Goal: Download file/media

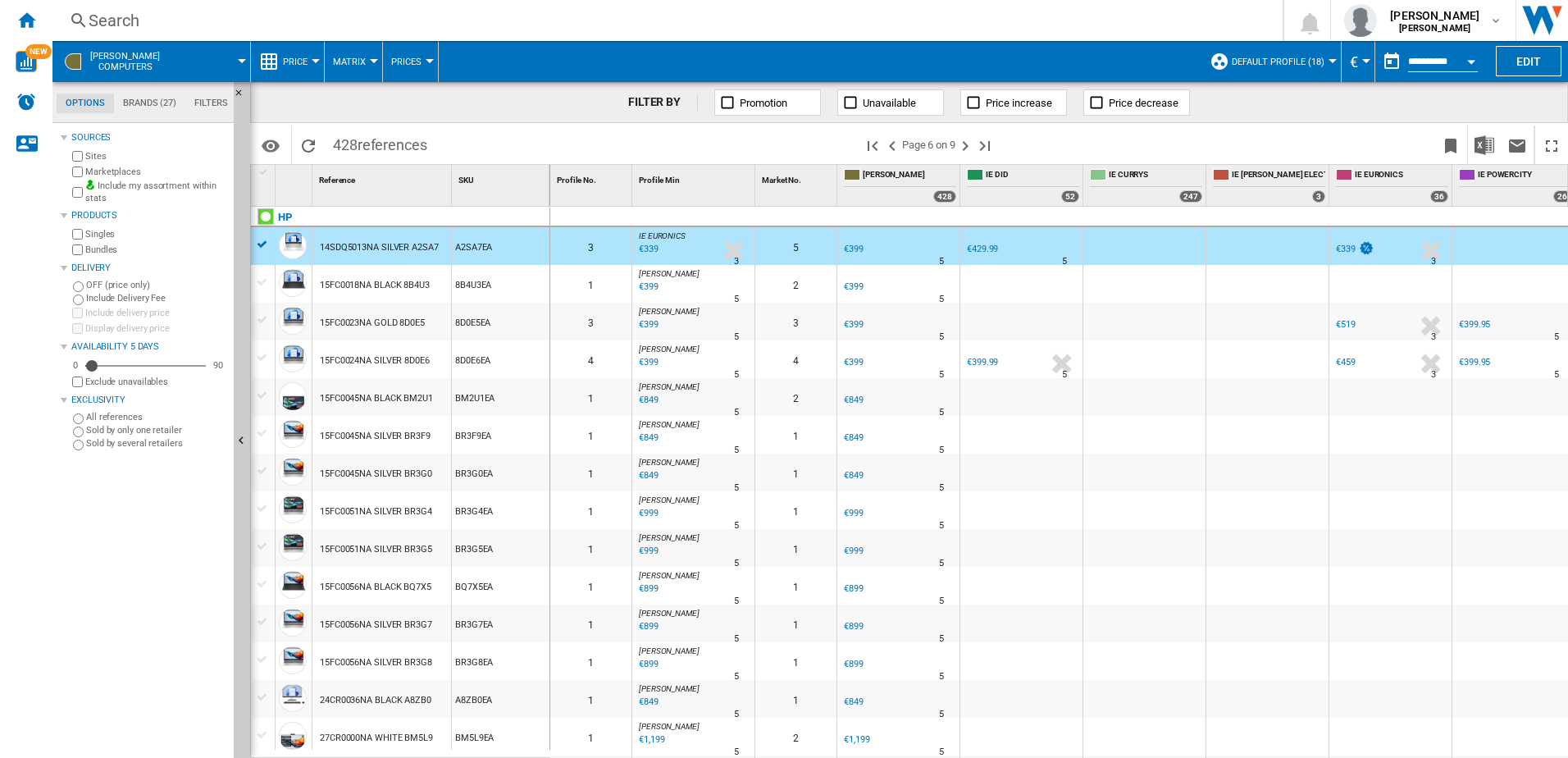
click at [262, 246] on div at bounding box center [263, 245] width 17 height 15
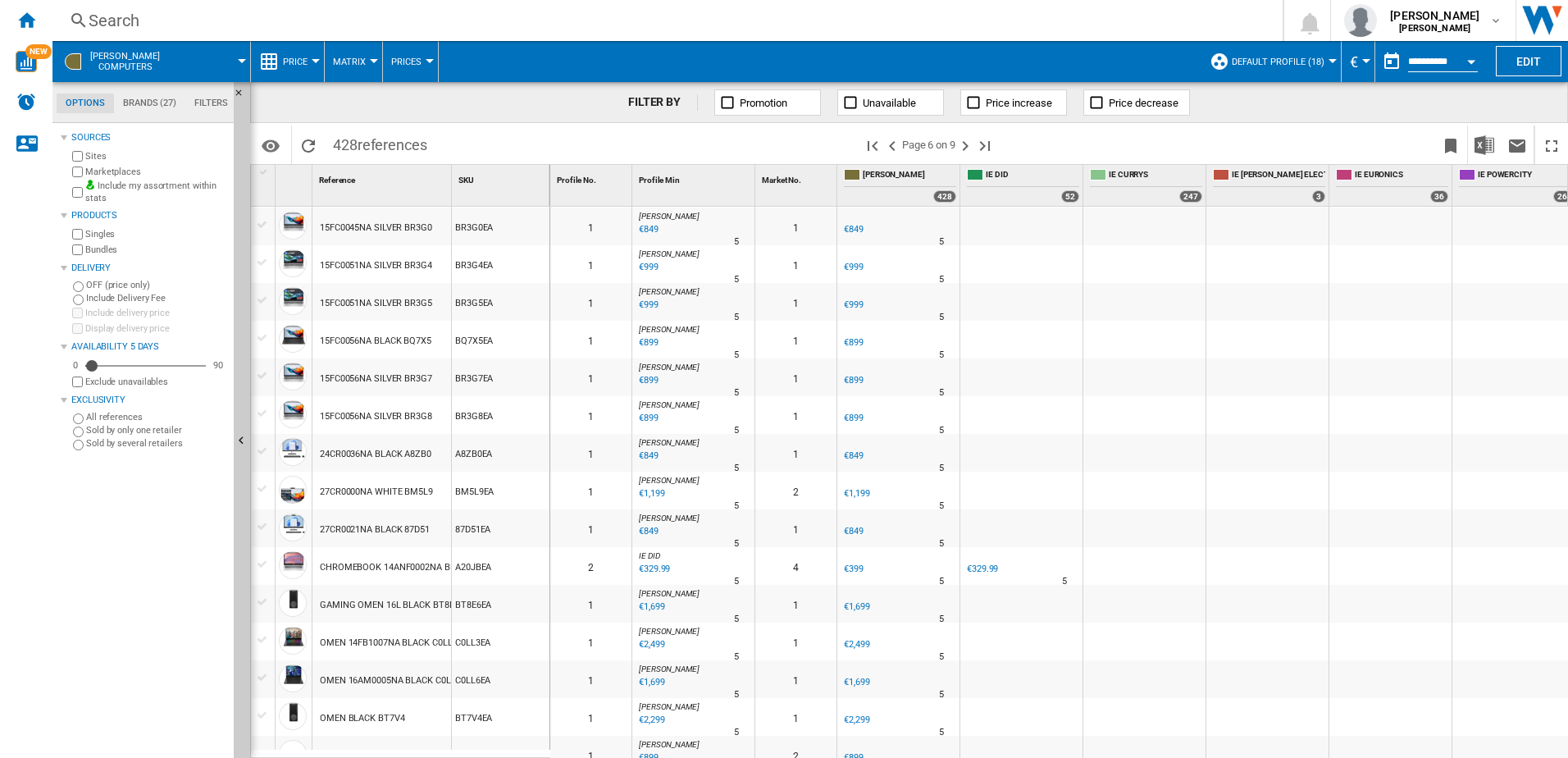
scroll to position [328, 0]
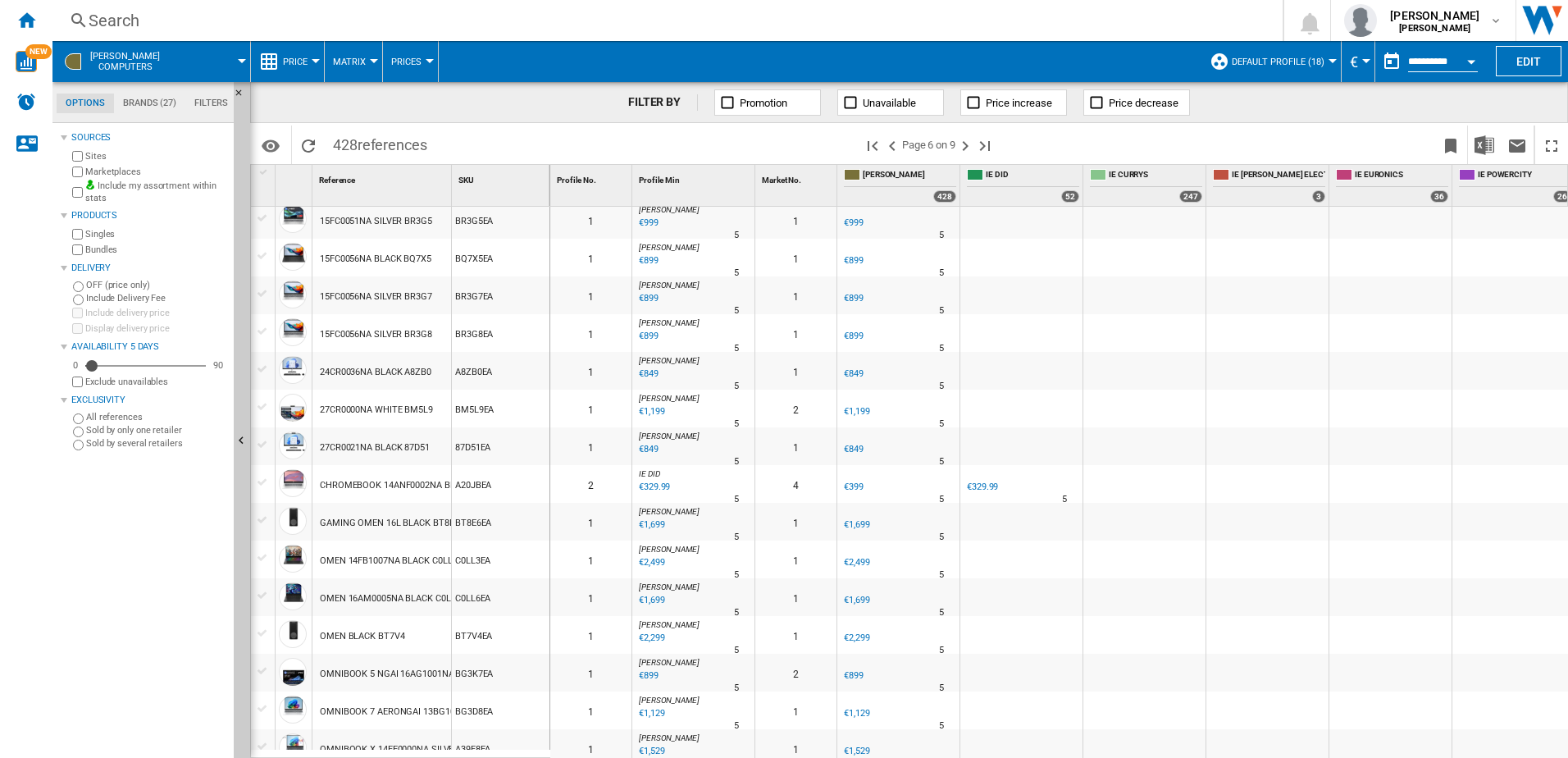
click at [846, 487] on div "€399" at bounding box center [853, 486] width 20 height 10
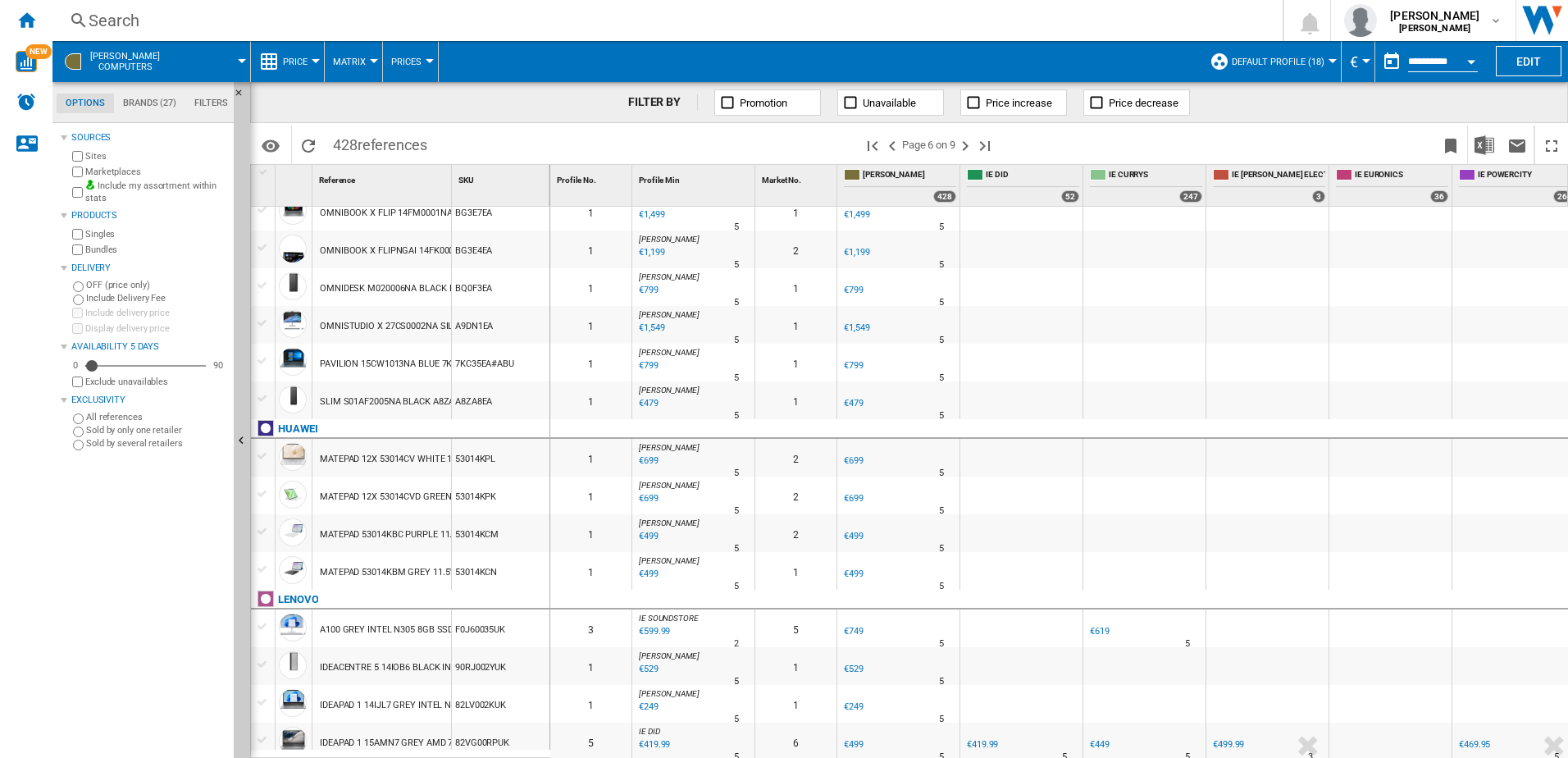
scroll to position [1231, 0]
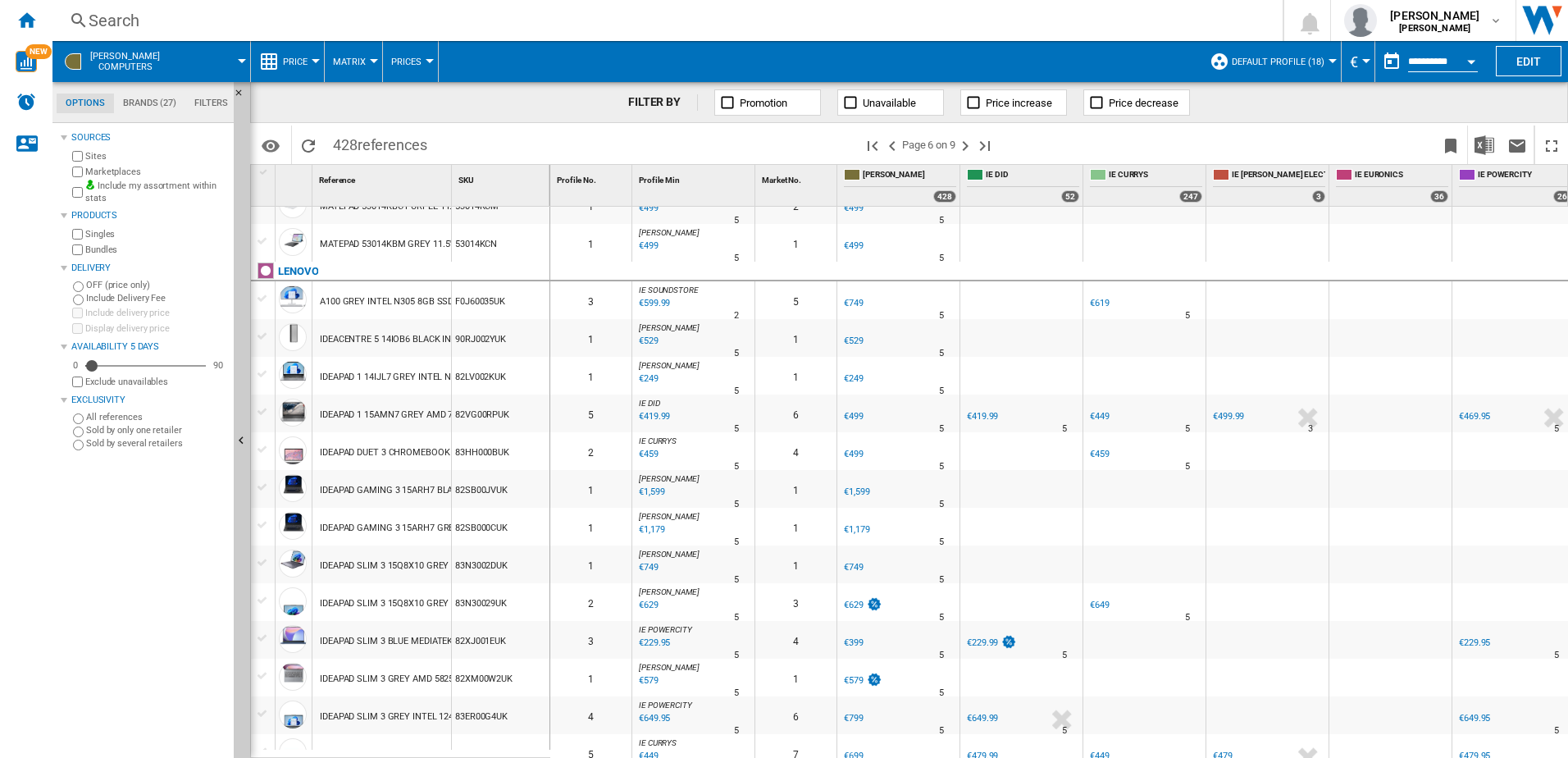
click at [859, 302] on div "€749" at bounding box center [853, 302] width 20 height 10
click at [856, 417] on div "€499" at bounding box center [853, 416] width 20 height 10
click at [854, 453] on div "€499" at bounding box center [853, 454] width 20 height 10
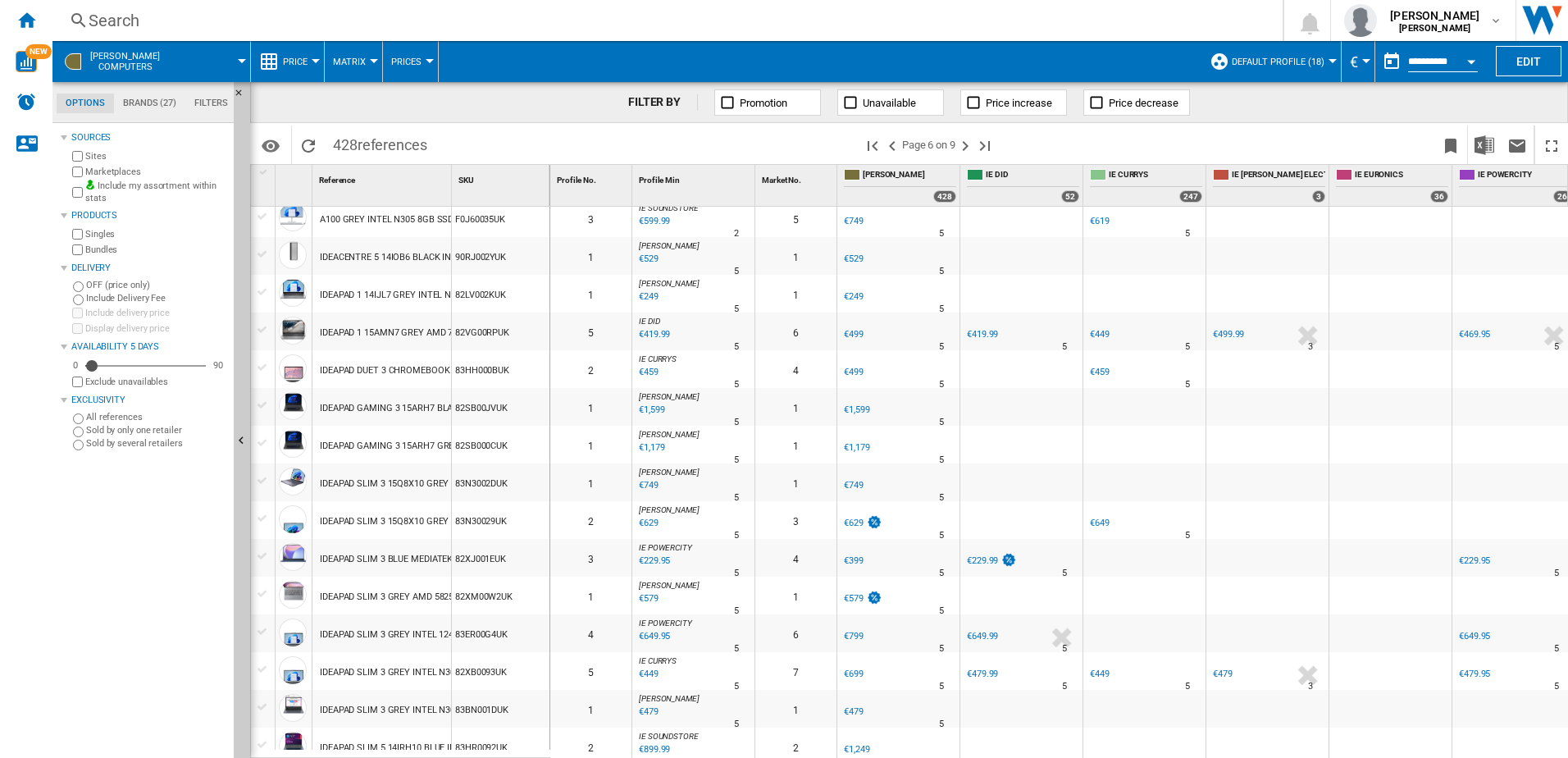
scroll to position [1404, 0]
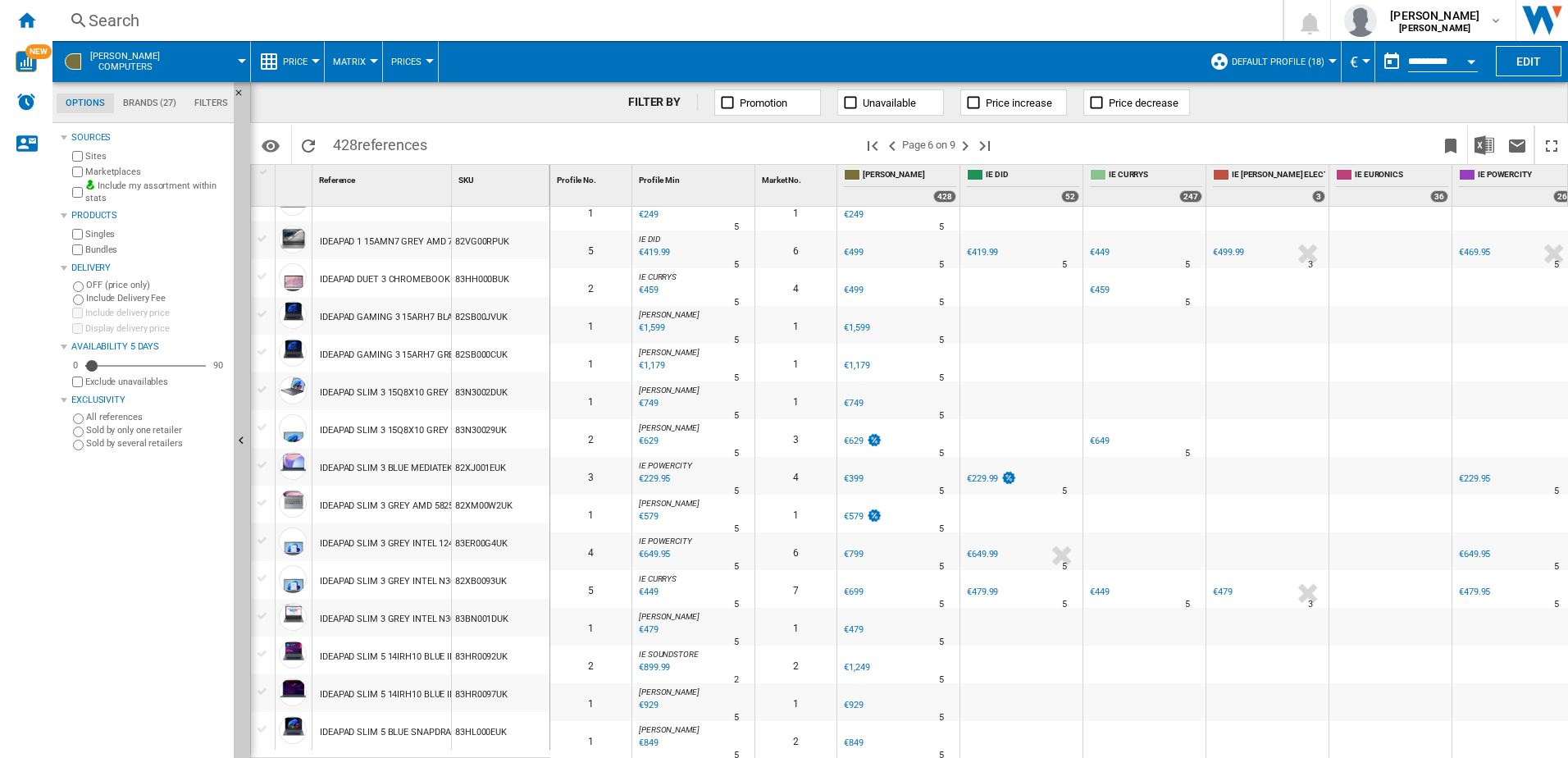
click at [861, 474] on div "€399" at bounding box center [853, 478] width 20 height 10
click at [860, 548] on div "€799" at bounding box center [853, 553] width 20 height 10
click at [852, 586] on div "€699" at bounding box center [853, 591] width 20 height 10
click at [863, 662] on div "€1,249" at bounding box center [856, 666] width 26 height 10
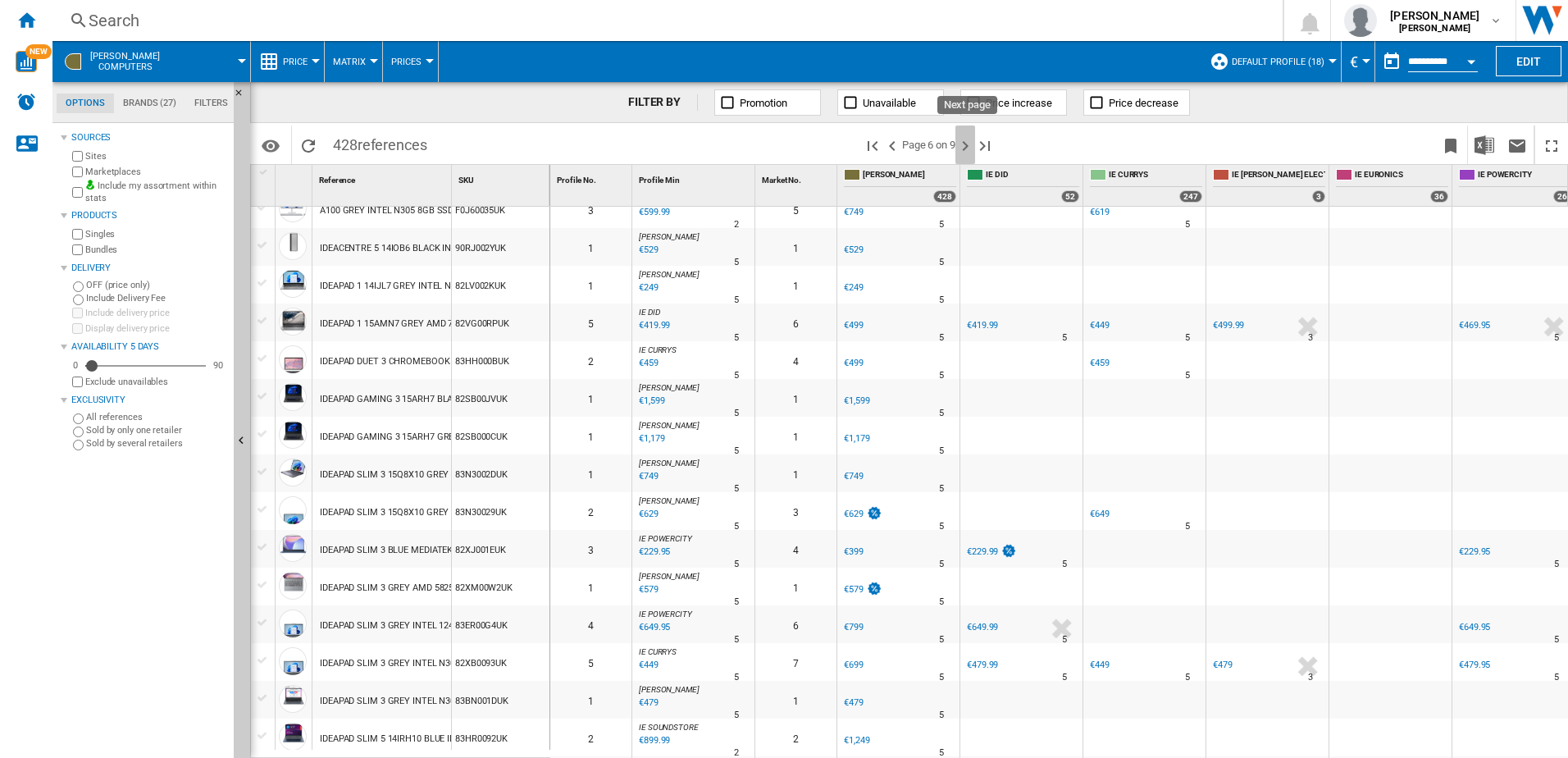
click at [962, 143] on ng-md-icon "Next page" at bounding box center [965, 146] width 20 height 20
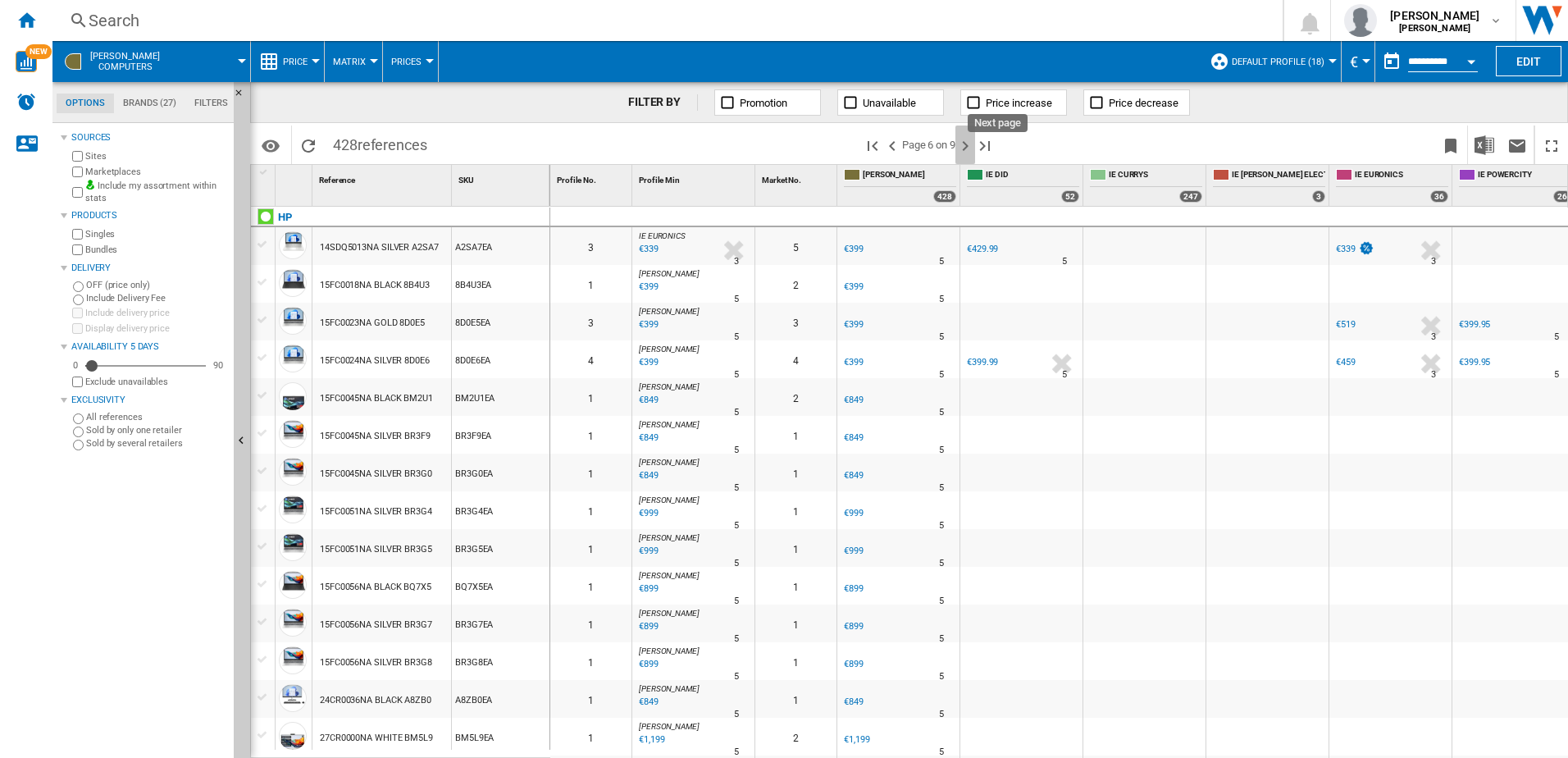
click at [958, 143] on ng-md-icon "Next page" at bounding box center [965, 146] width 20 height 20
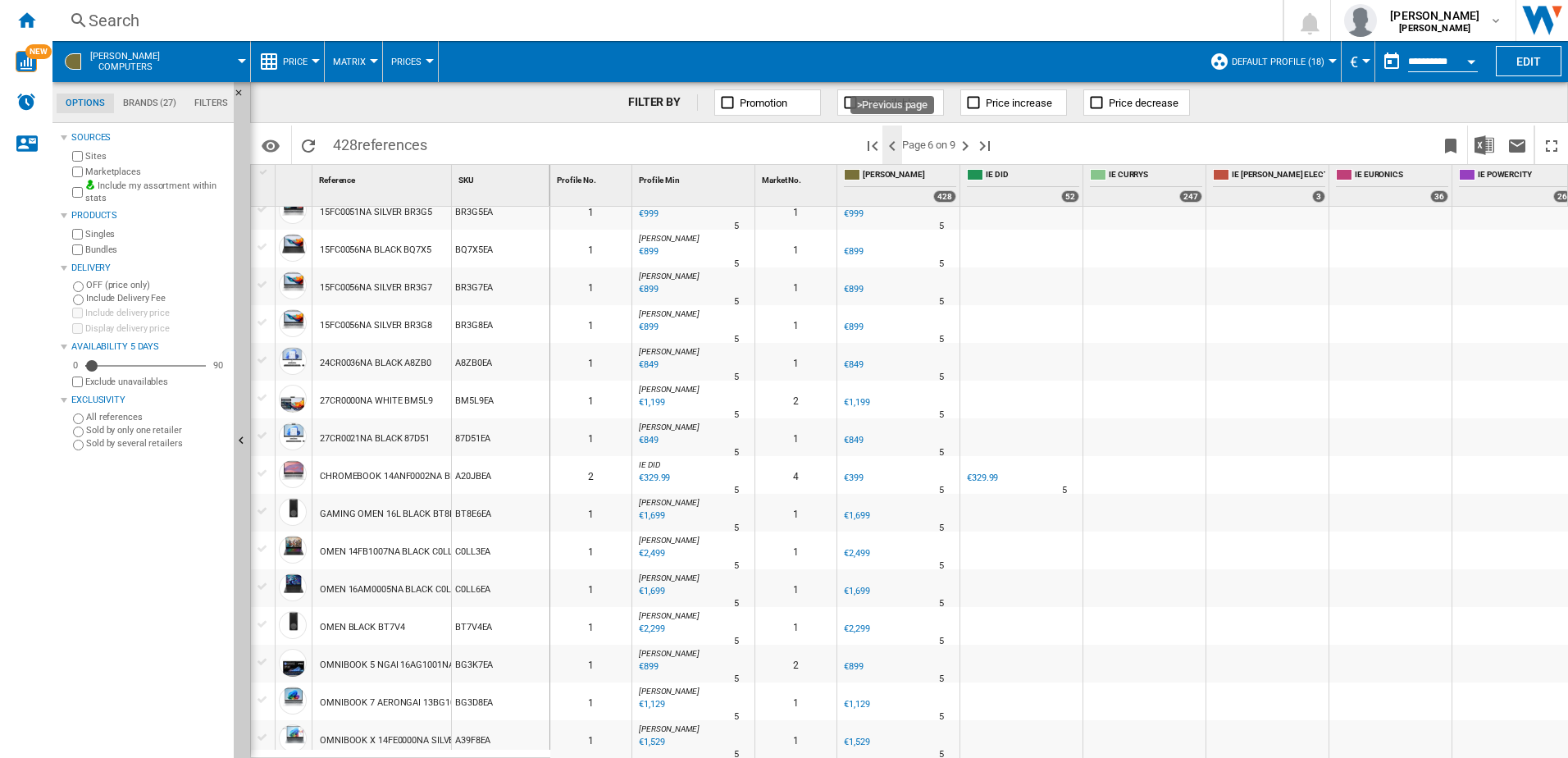
click at [891, 151] on ng-md-icon ">Previous page" at bounding box center [892, 146] width 20 height 20
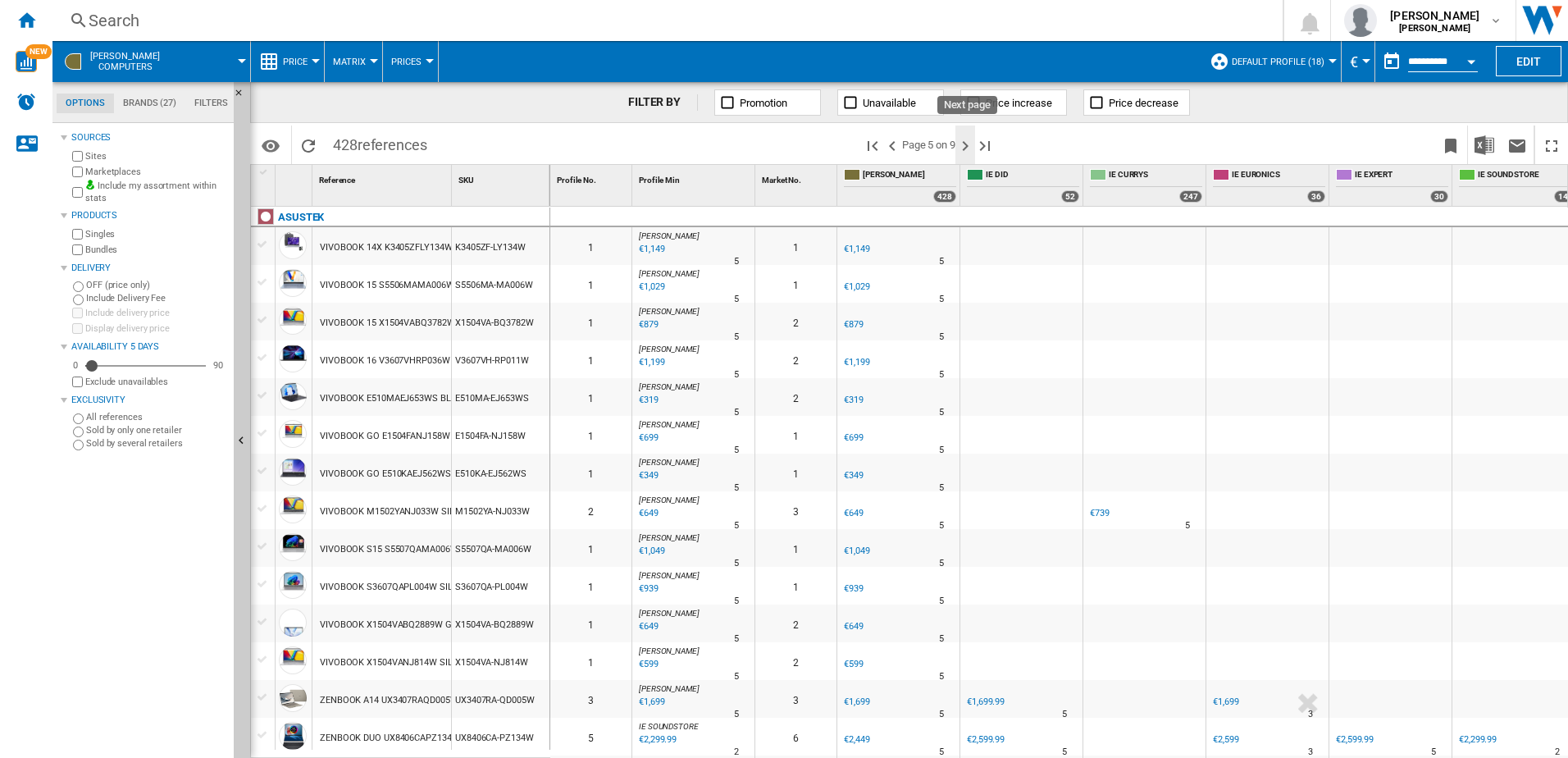
click at [967, 146] on ng-md-icon "Next page" at bounding box center [965, 146] width 20 height 20
click at [968, 147] on ng-md-icon "Next page" at bounding box center [965, 146] width 20 height 20
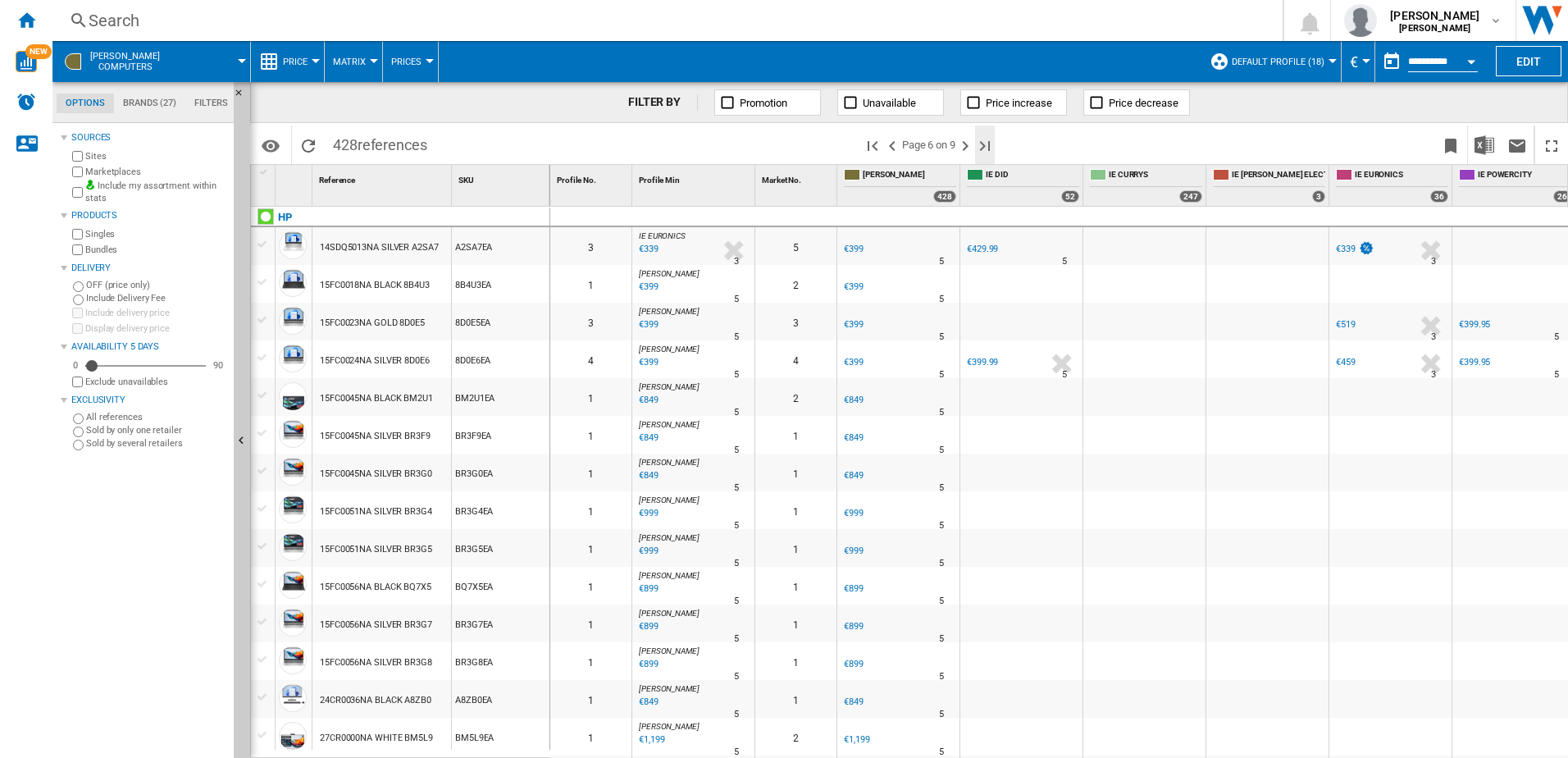
click at [994, 145] on ng-md-icon "Last page" at bounding box center [985, 146] width 20 height 20
click at [965, 142] on ng-md-icon "Next page" at bounding box center [965, 146] width 20 height 20
click at [1478, 150] on img "Download in Excel" at bounding box center [1484, 145] width 20 height 20
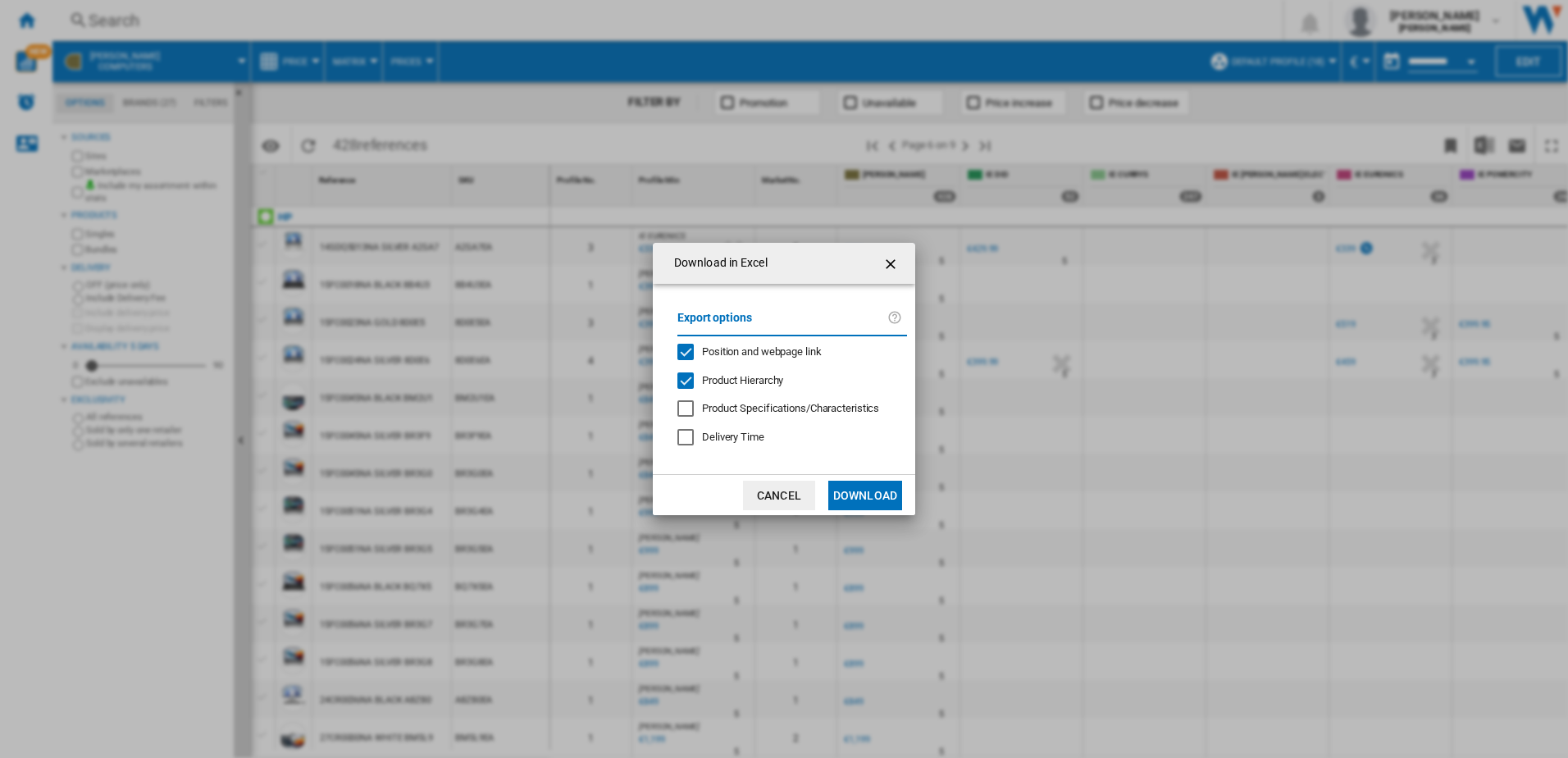
click at [877, 495] on button "Download" at bounding box center [865, 494] width 74 height 29
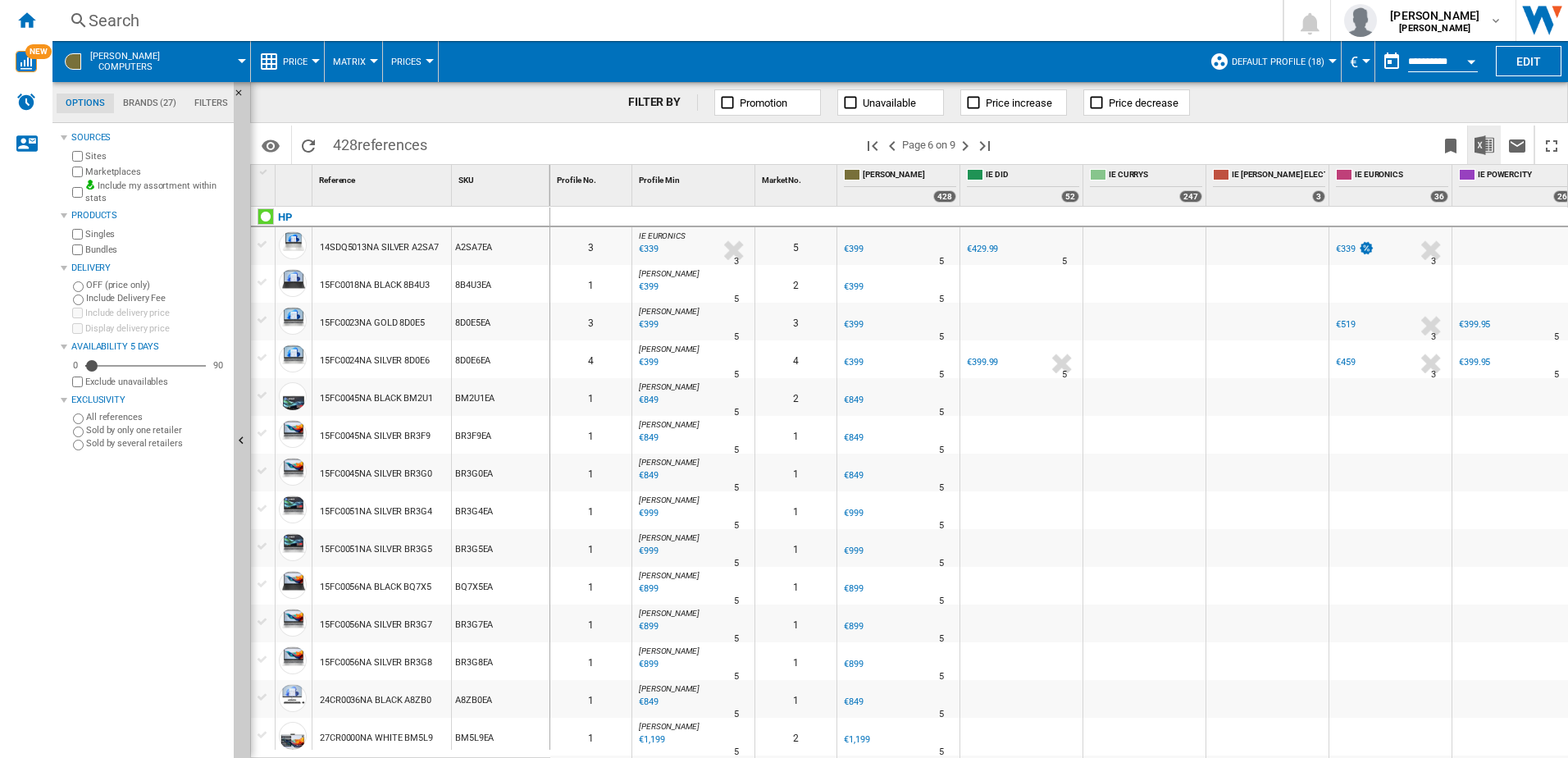
click at [1479, 148] on img "Download in Excel" at bounding box center [1484, 145] width 20 height 20
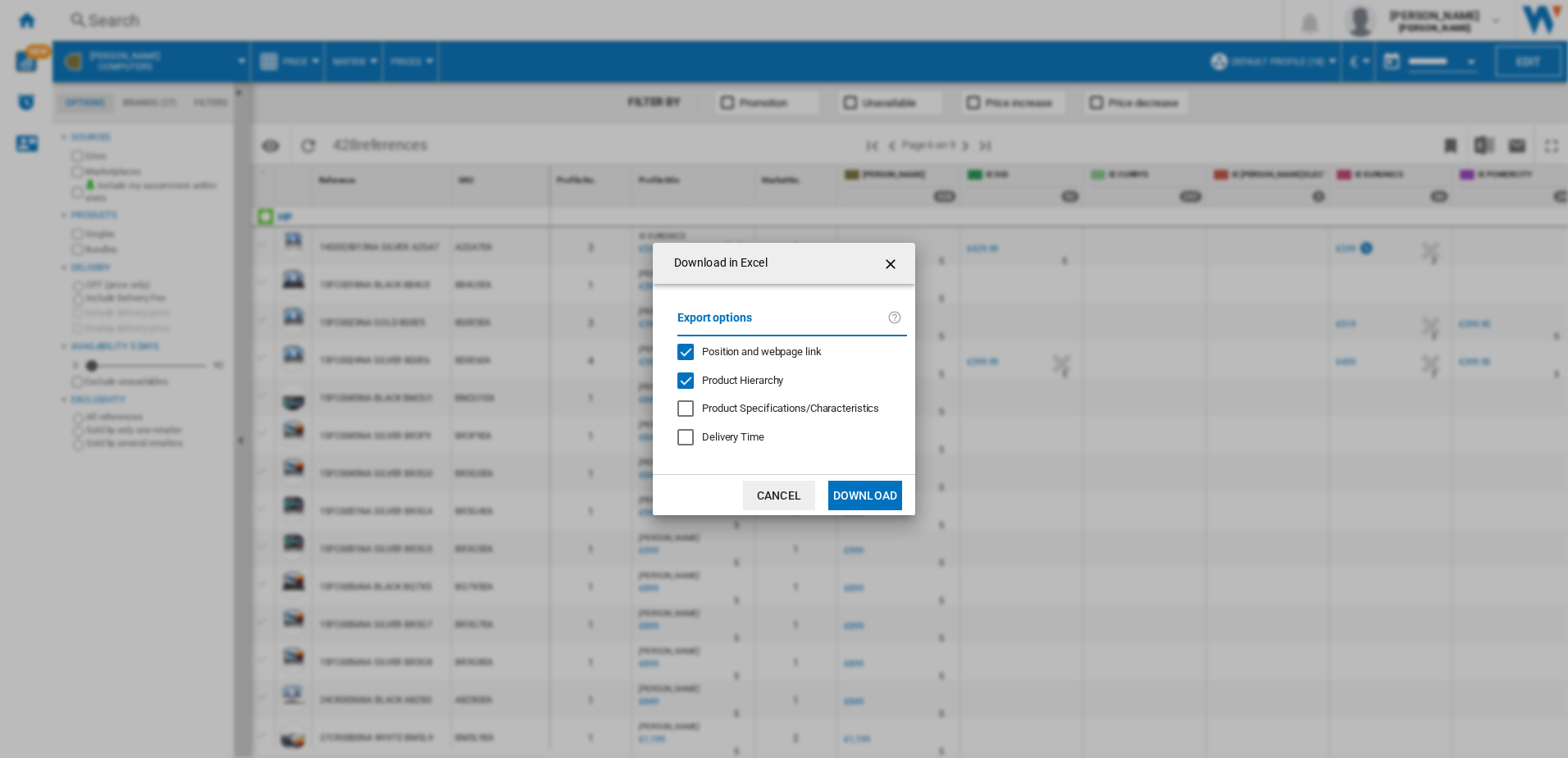
click at [1318, 95] on div "Download in Excel Export options Position and webpage link Product Hierarchy Pr…" at bounding box center [784, 379] width 1568 height 758
drag, startPoint x: 1234, startPoint y: 201, endPoint x: 1342, endPoint y: 135, distance: 126.6
click at [1234, 201] on div "Download in Excel Export options Position and webpage link Product Hierarchy Pr…" at bounding box center [784, 379] width 1568 height 758
click at [865, 491] on button "Download" at bounding box center [865, 494] width 74 height 29
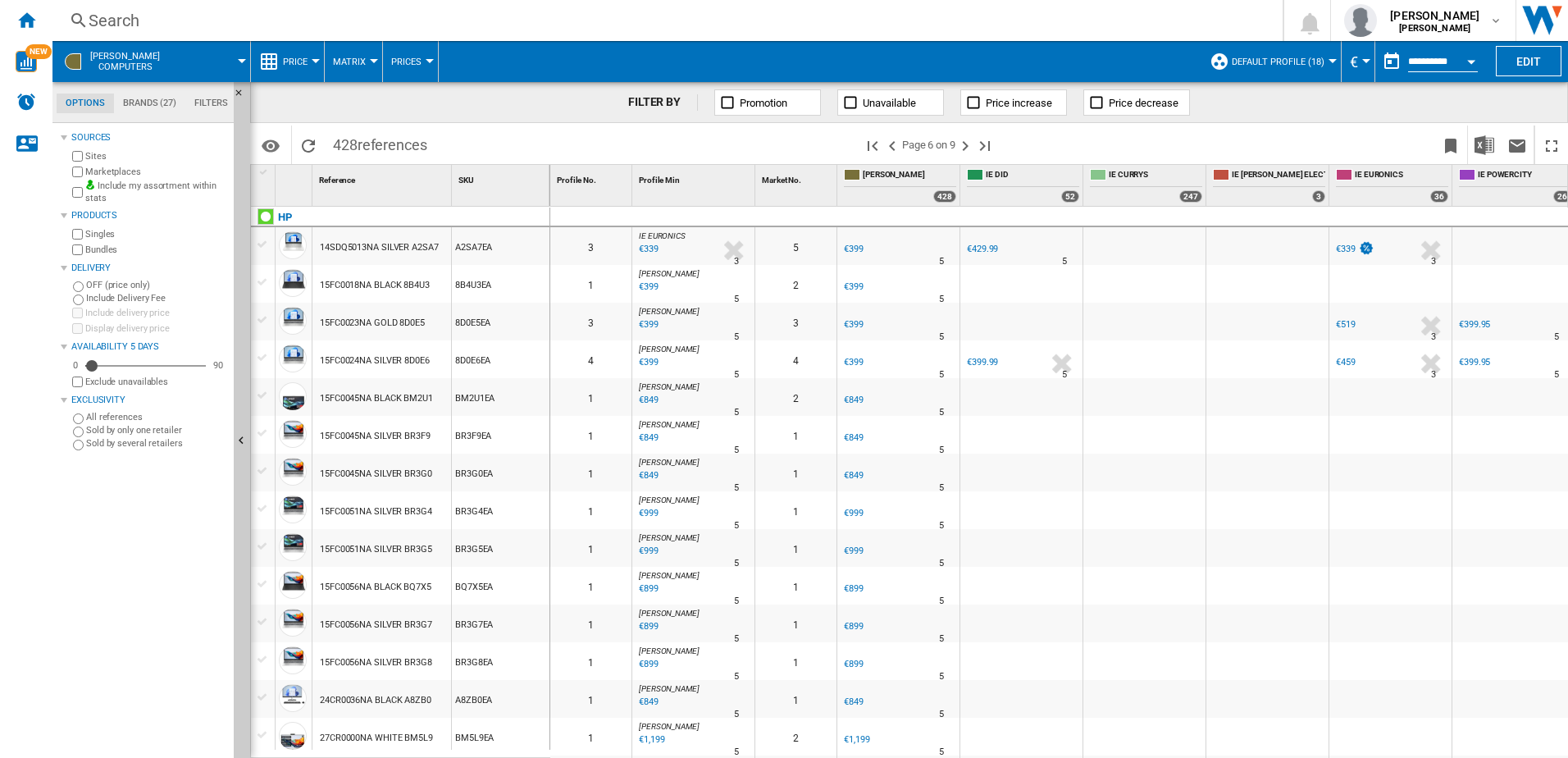
click at [1262, 151] on span at bounding box center [1221, 145] width 427 height 39
click at [1490, 139] on img "Download in Excel" at bounding box center [1484, 145] width 20 height 20
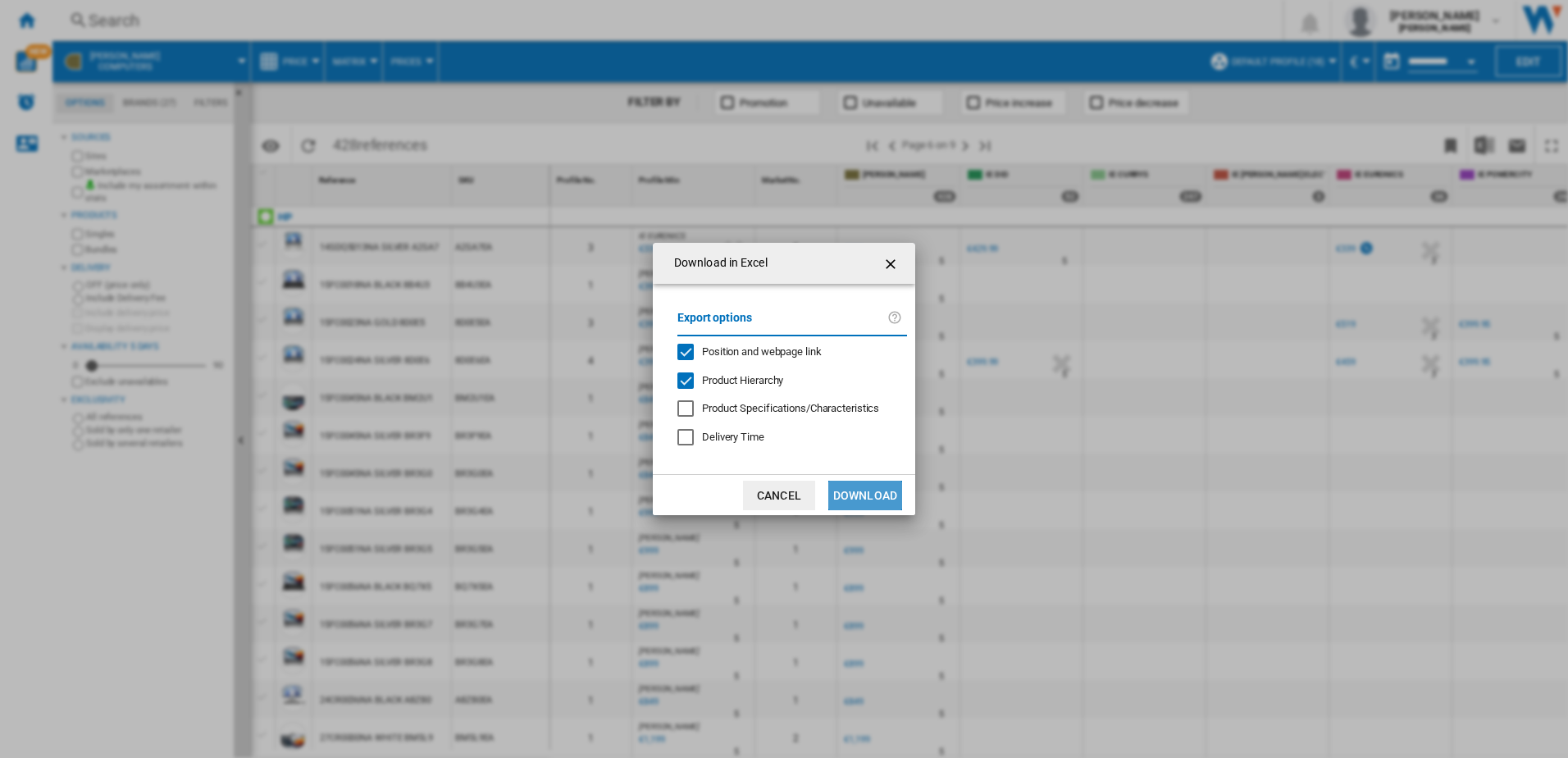
click at [869, 497] on button "Download" at bounding box center [865, 494] width 74 height 29
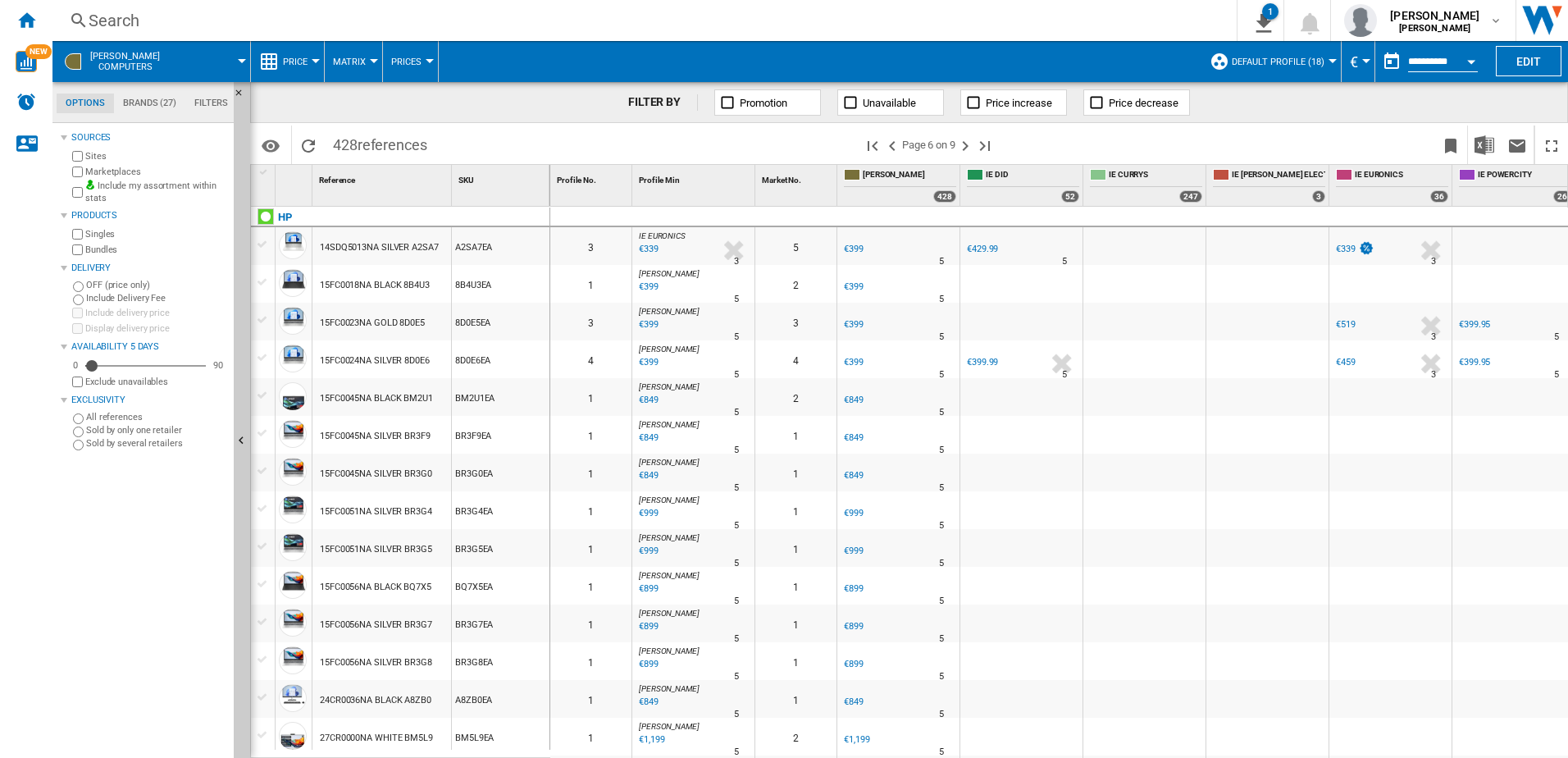
click at [807, 146] on span at bounding box center [649, 145] width 427 height 39
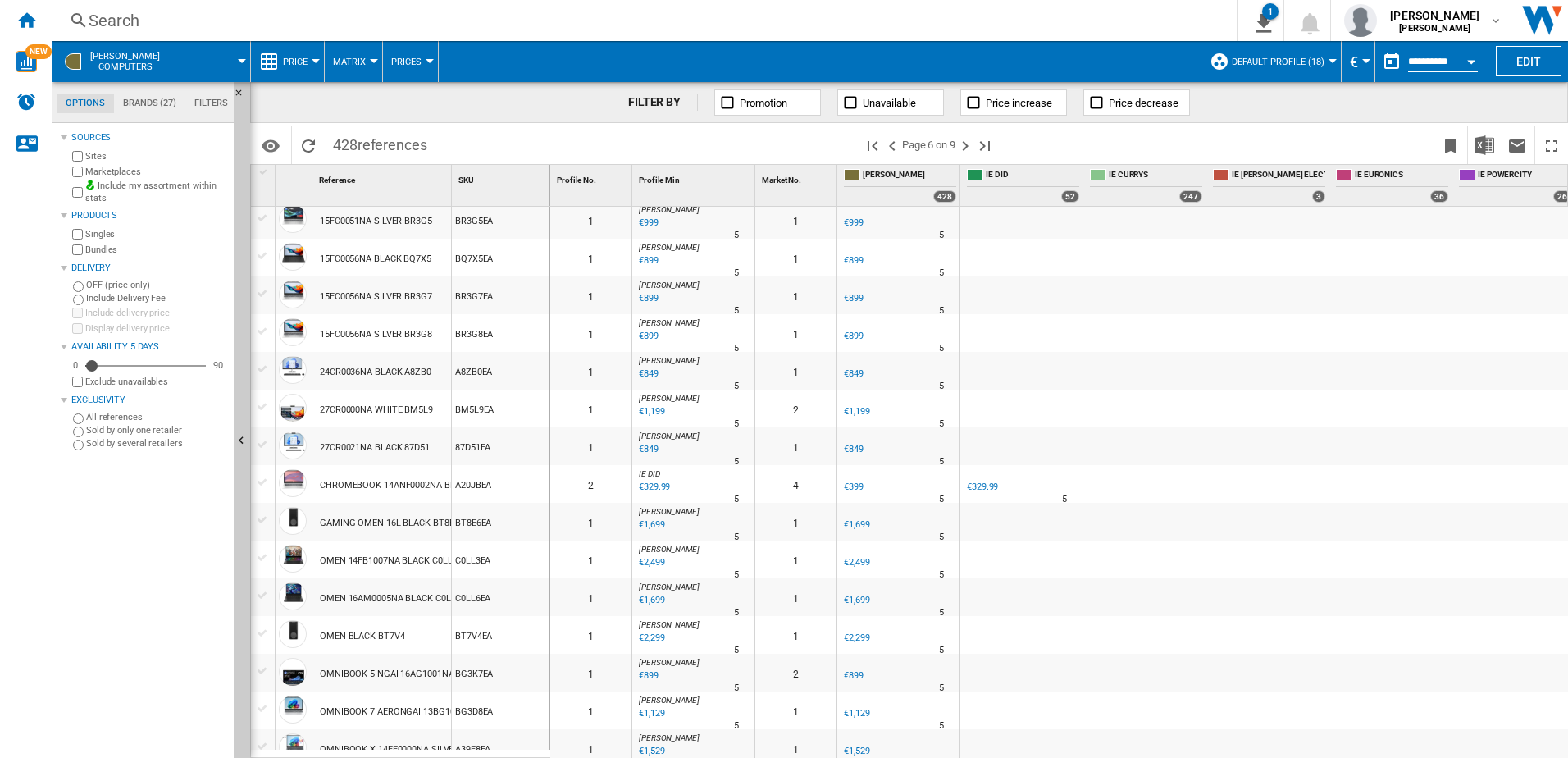
scroll to position [738, 0]
